Goal: Task Accomplishment & Management: Complete application form

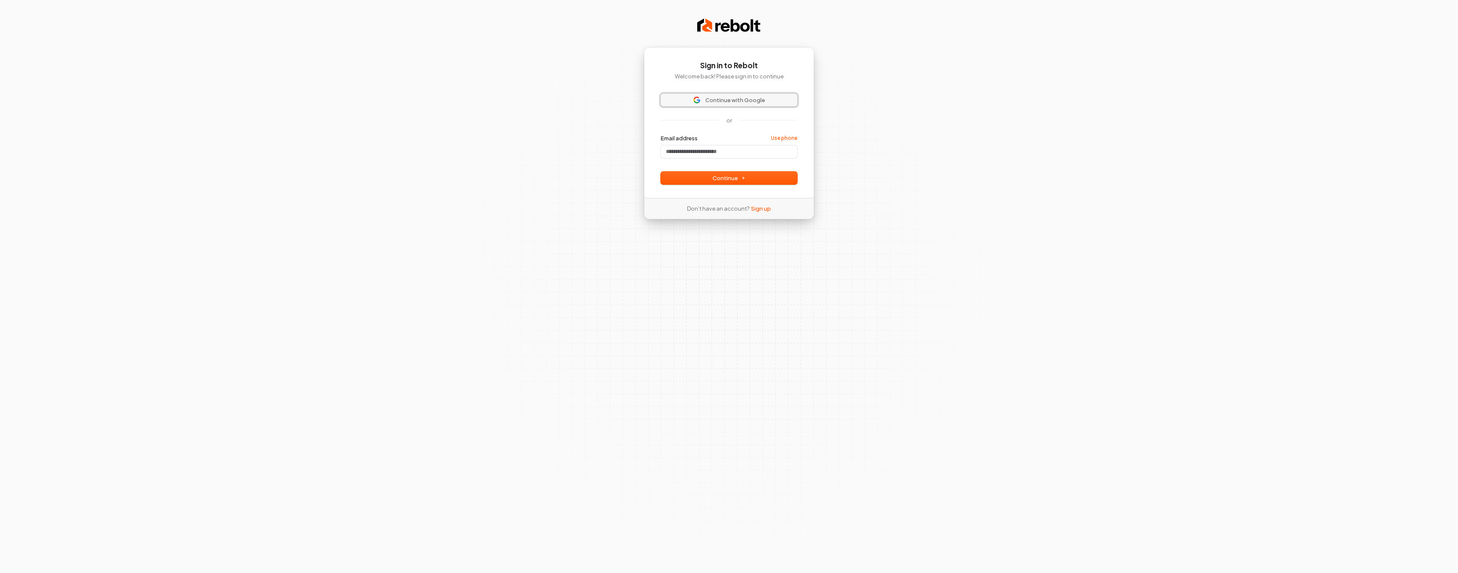
click at [720, 99] on span "Continue with Google" at bounding box center [735, 100] width 60 height 8
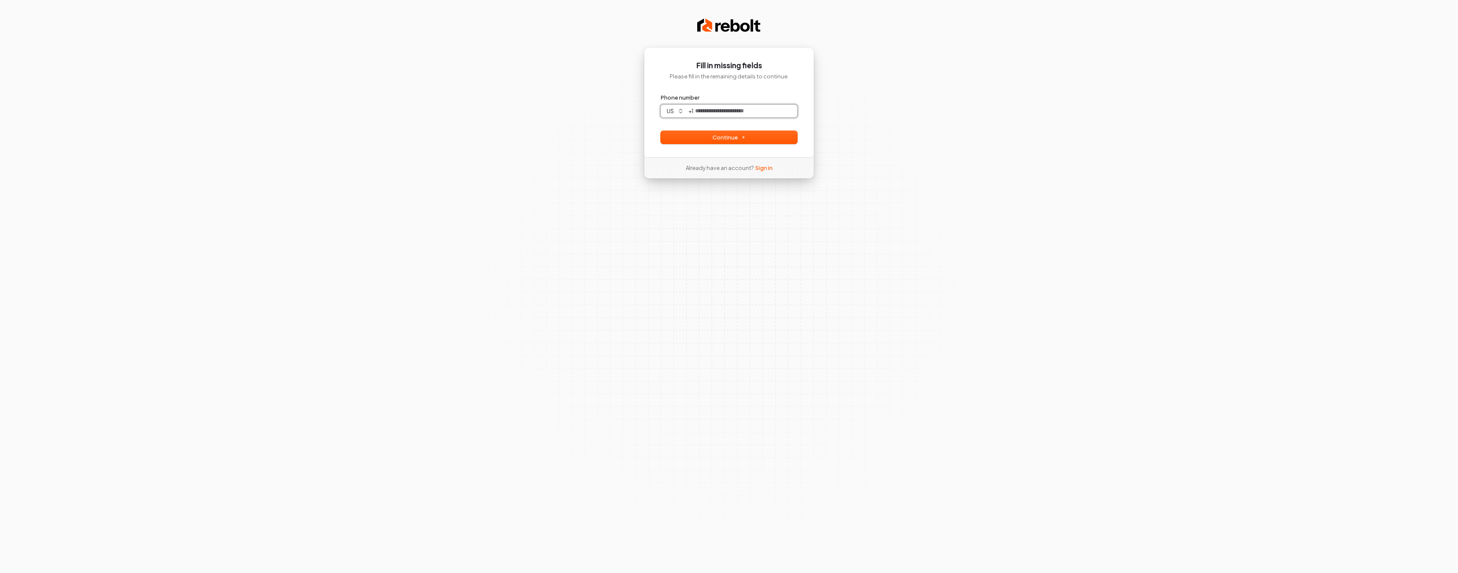
click at [719, 108] on input "Phone number" at bounding box center [745, 111] width 104 height 13
click at [776, 140] on button "Continue" at bounding box center [729, 137] width 136 height 13
type input "**********"
click at [678, 107] on input "Enter verification code" at bounding box center [729, 110] width 119 height 15
type input "******"
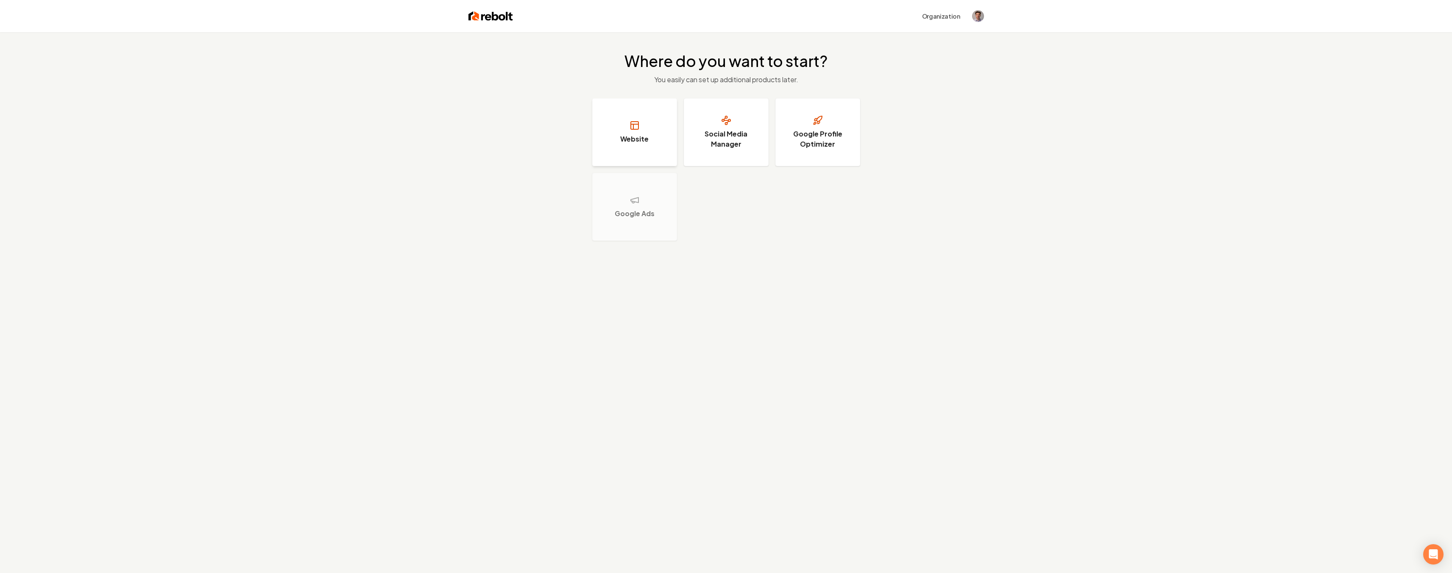
click at [645, 136] on h3 "Website" at bounding box center [634, 139] width 28 height 10
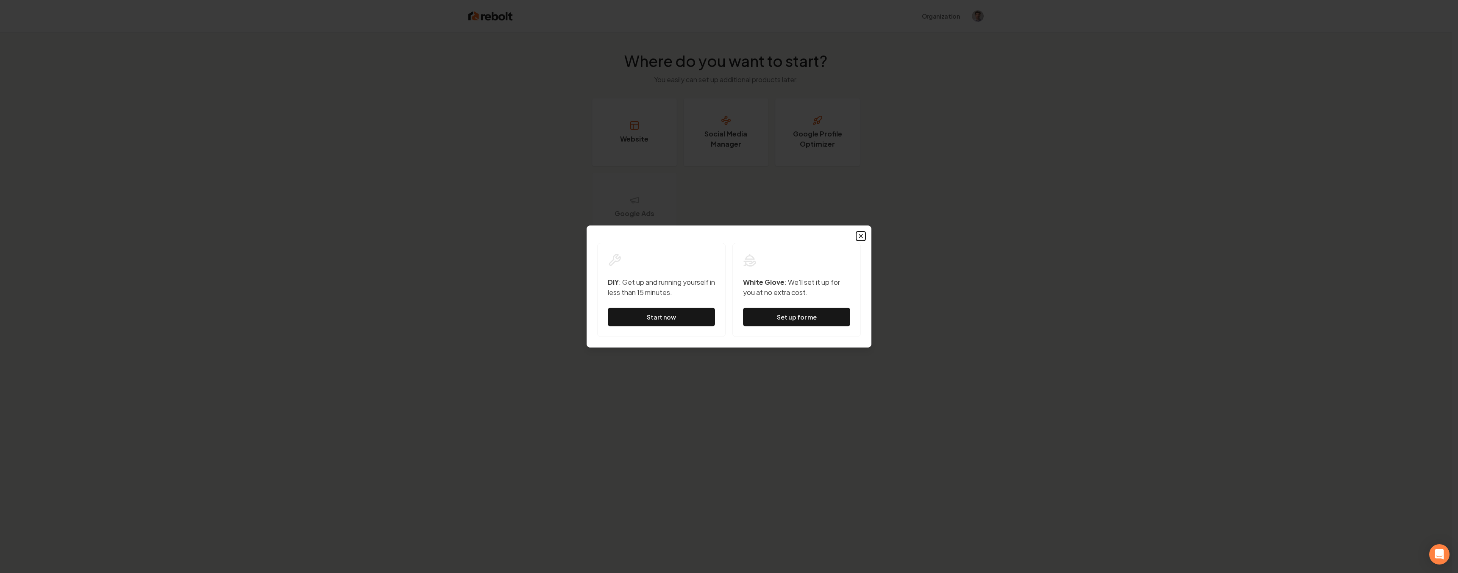
click at [862, 236] on icon "button" at bounding box center [860, 236] width 7 height 7
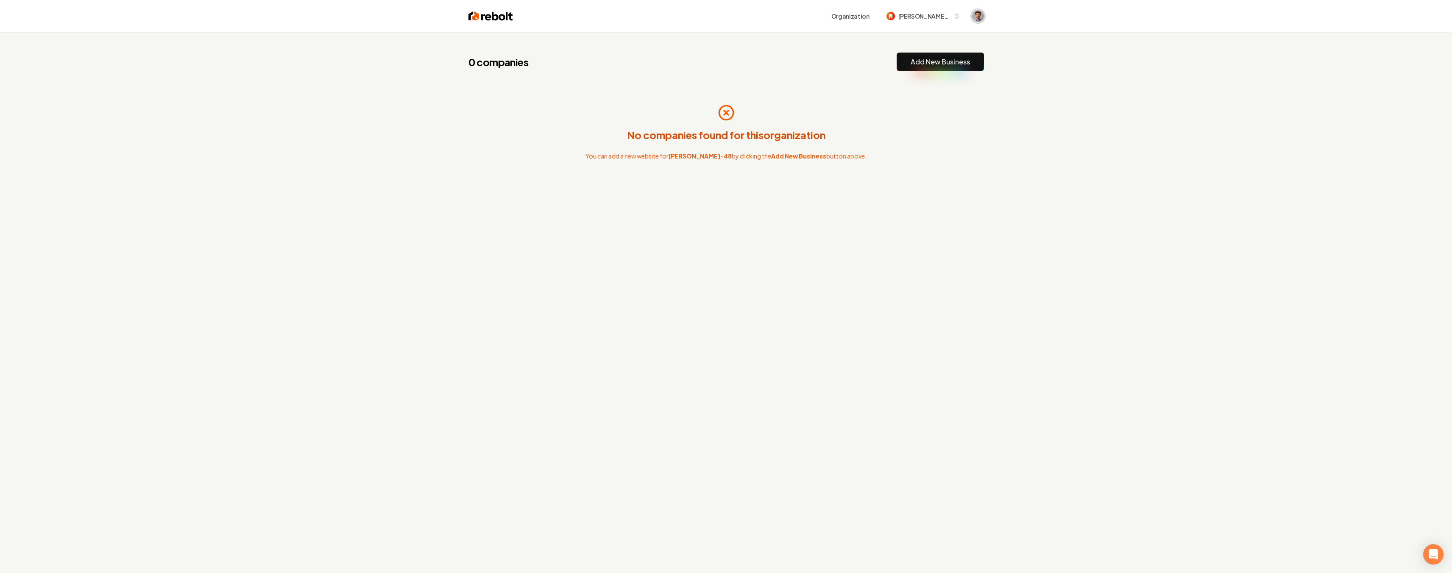
click at [976, 16] on img "Open user button" at bounding box center [978, 16] width 12 height 12
click at [1050, 44] on div "0 companies Add New Business No companies found for this organization You can a…" at bounding box center [726, 318] width 1452 height 573
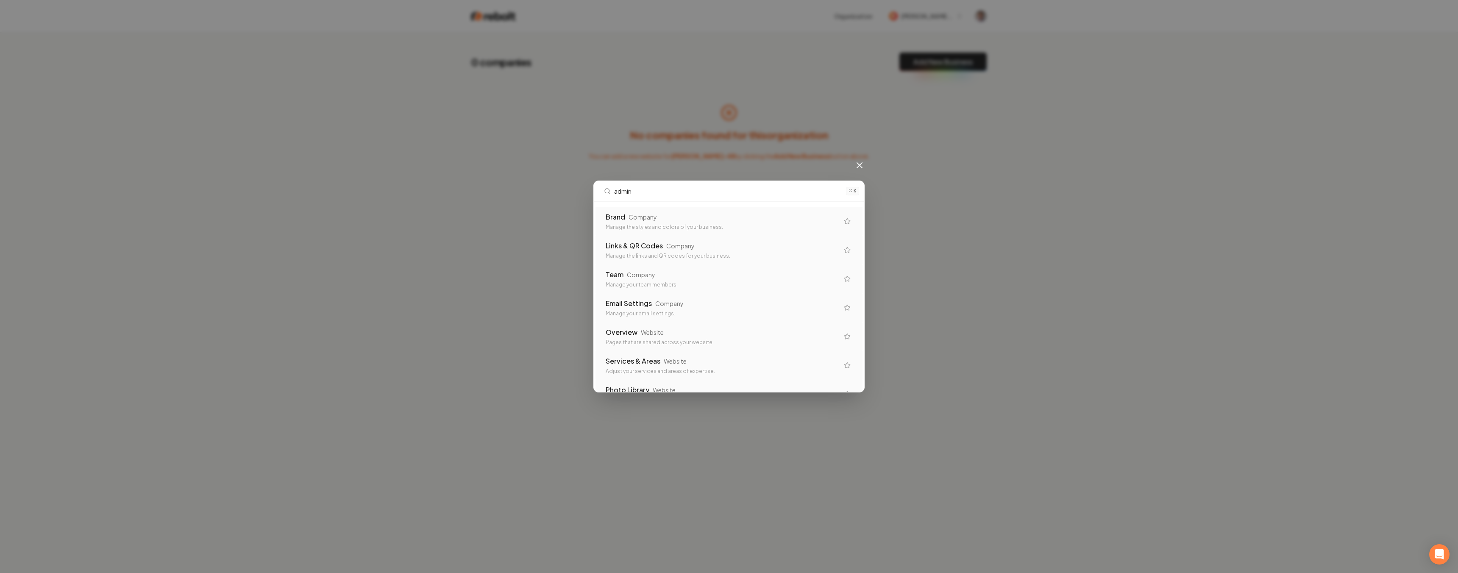
type input "admin"
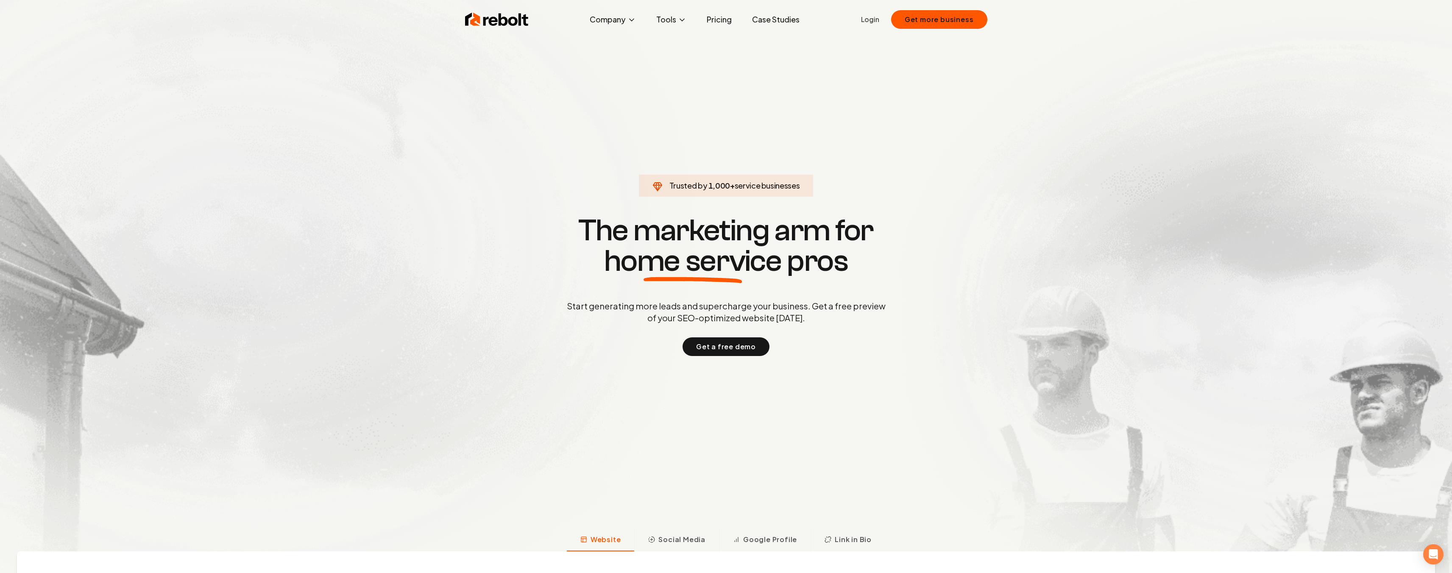
click at [868, 19] on link "Login" at bounding box center [870, 19] width 18 height 10
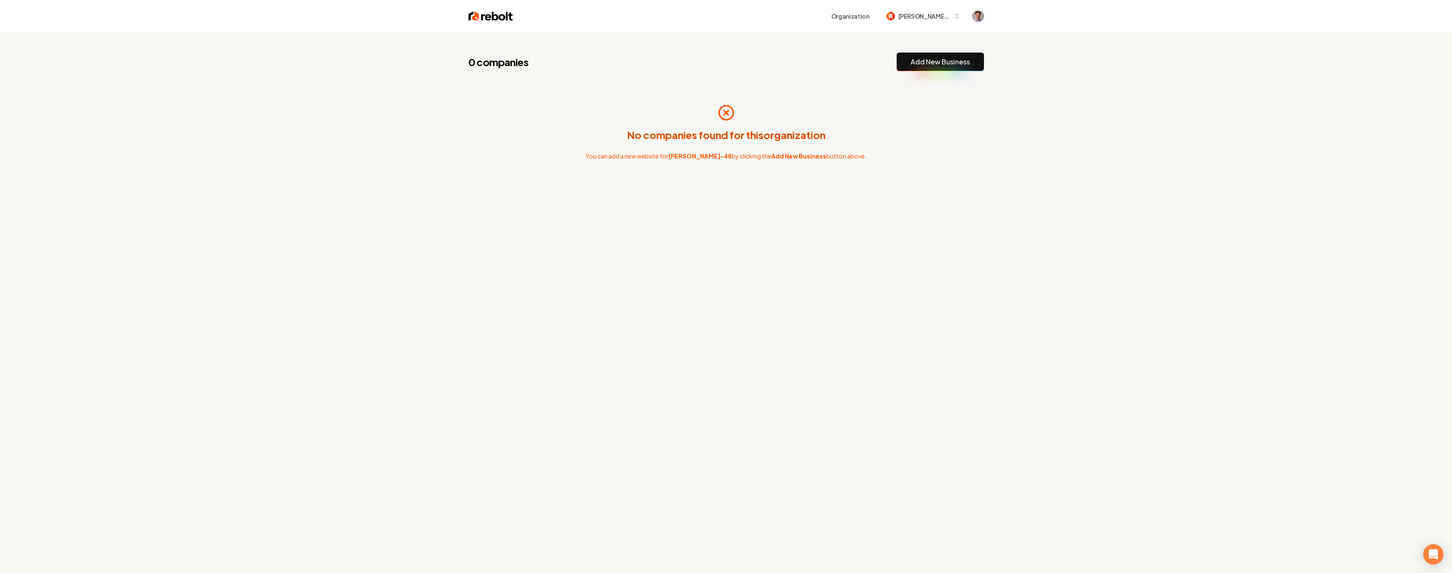
click at [491, 14] on img at bounding box center [490, 16] width 44 height 12
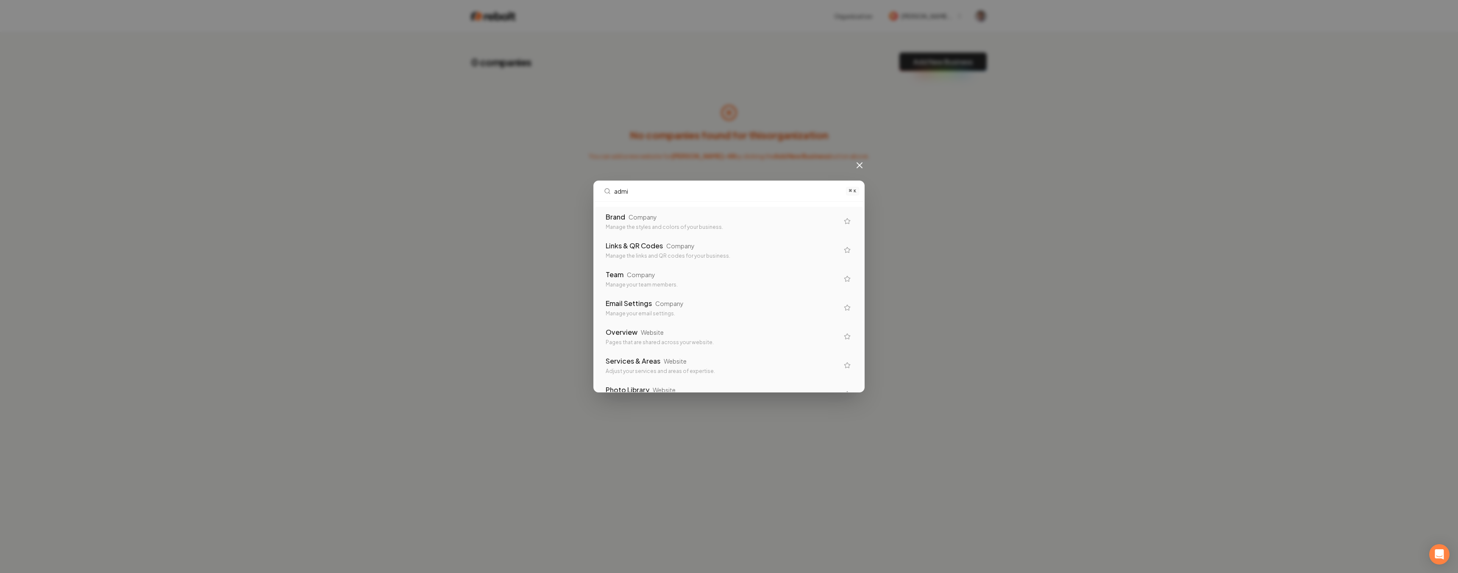
type input "admin"
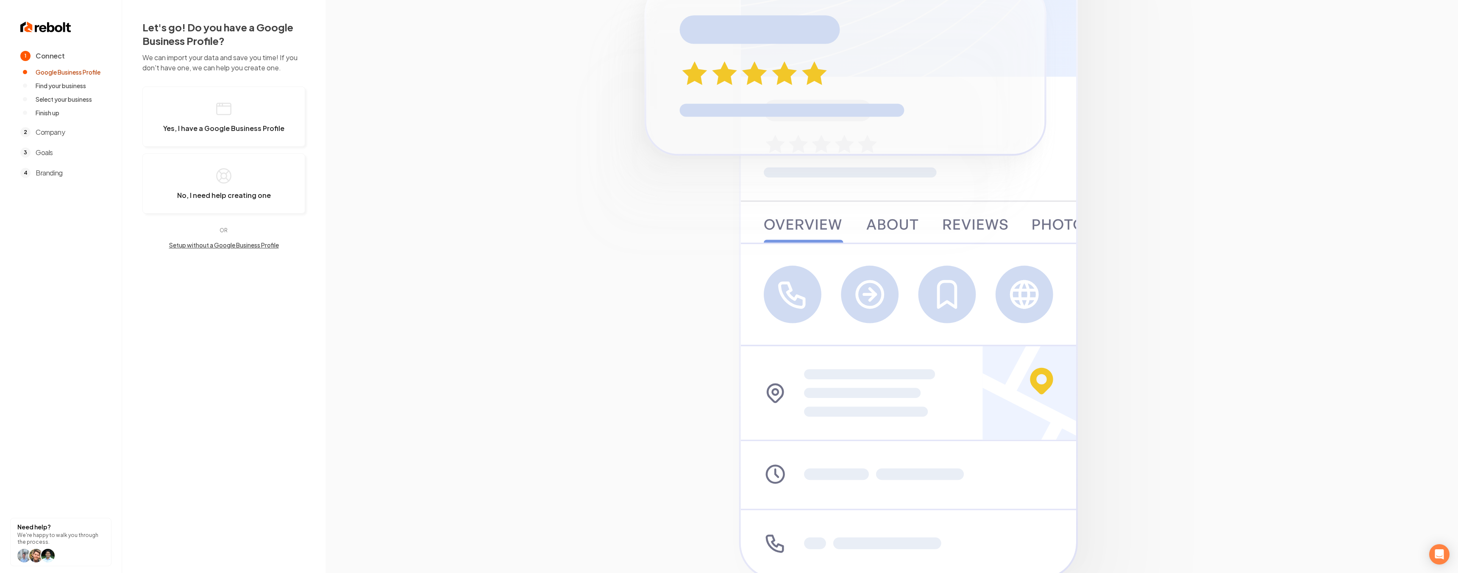
click at [46, 25] on img at bounding box center [45, 27] width 51 height 14
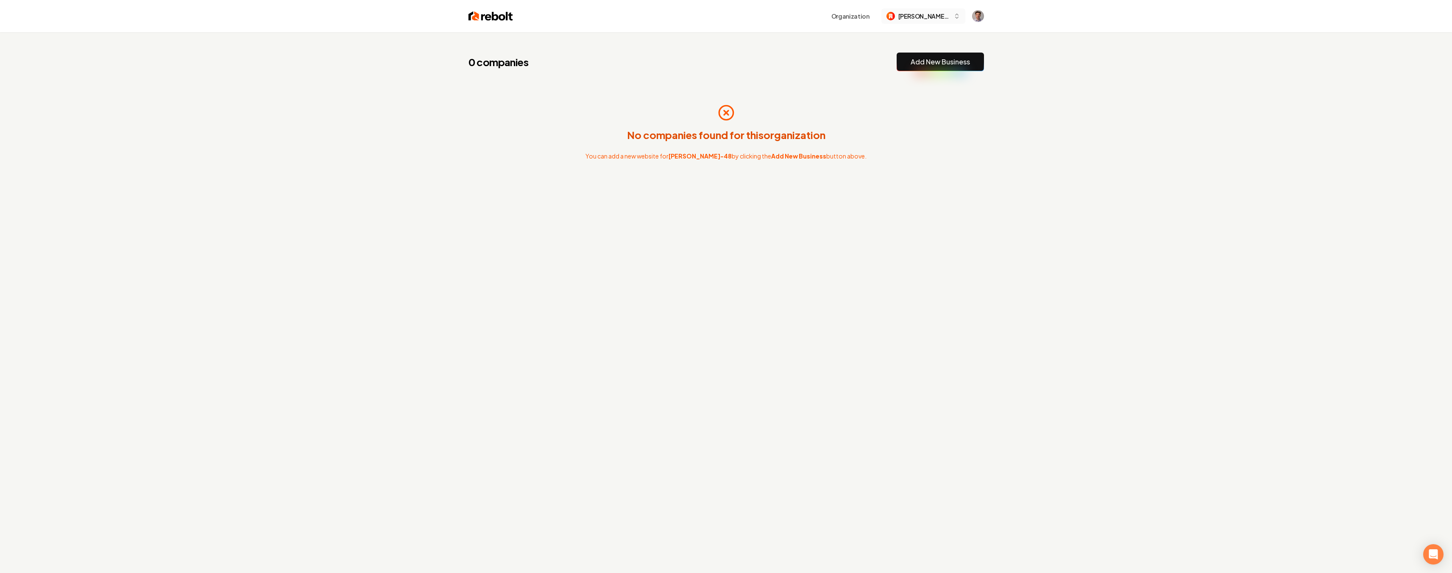
click at [932, 14] on span "[PERSON_NAME]-48" at bounding box center [924, 16] width 52 height 9
click at [284, 33] on div "0 companies Add New Business No companies found for this organization You can a…" at bounding box center [726, 318] width 1452 height 573
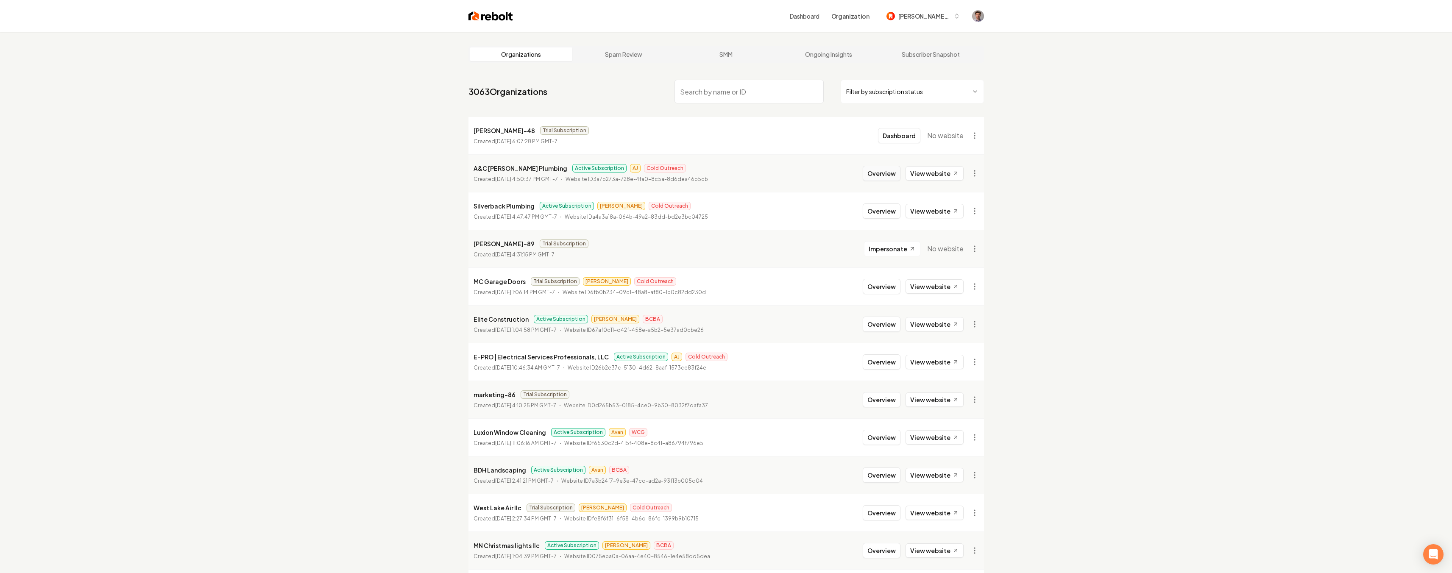
click at [887, 170] on button "Overview" at bounding box center [881, 173] width 38 height 15
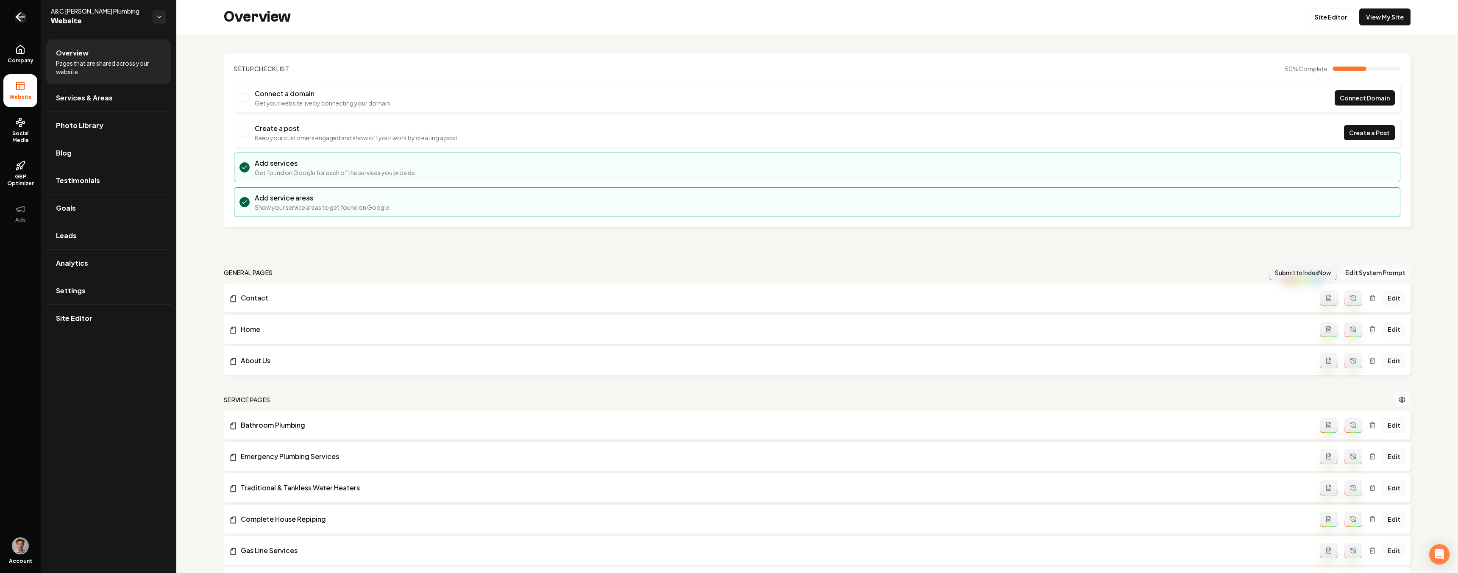
click at [20, 17] on icon "Return to dashboard" at bounding box center [21, 17] width 8 height 0
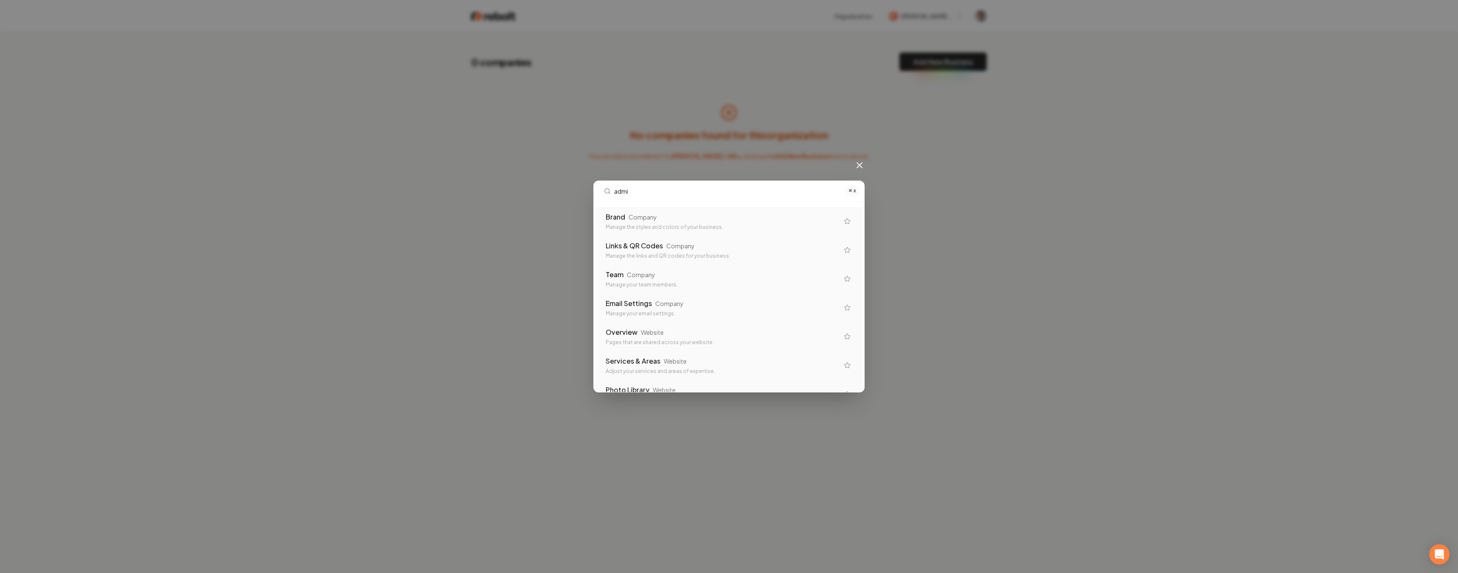
type input "admin"
